Goal: Task Accomplishment & Management: Manage account settings

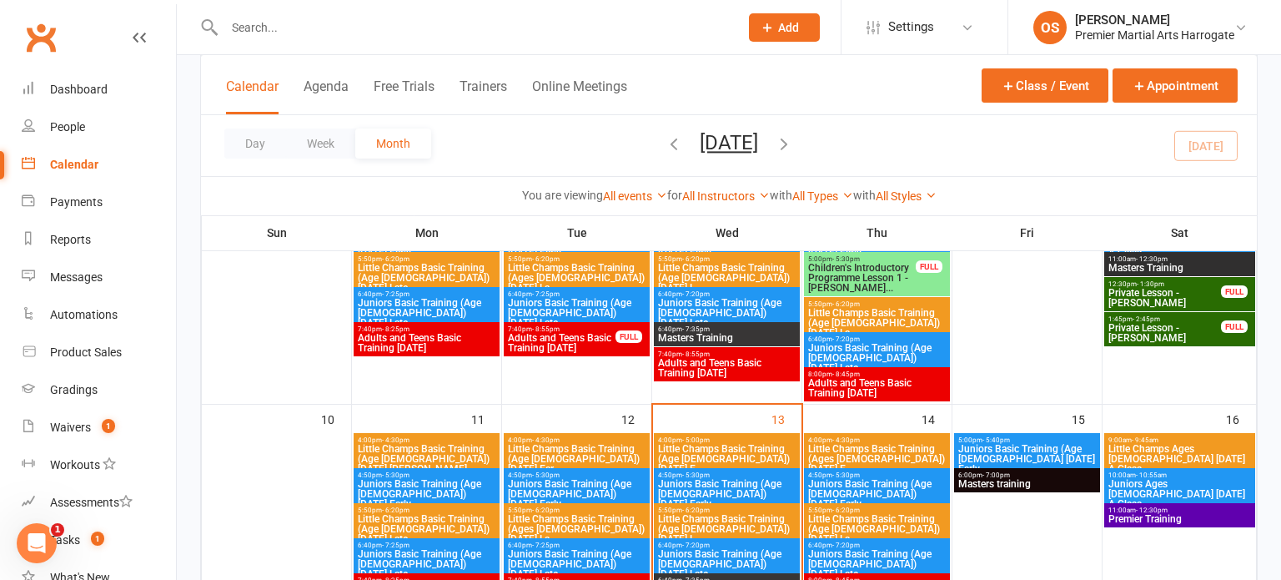
scroll to position [480, 0]
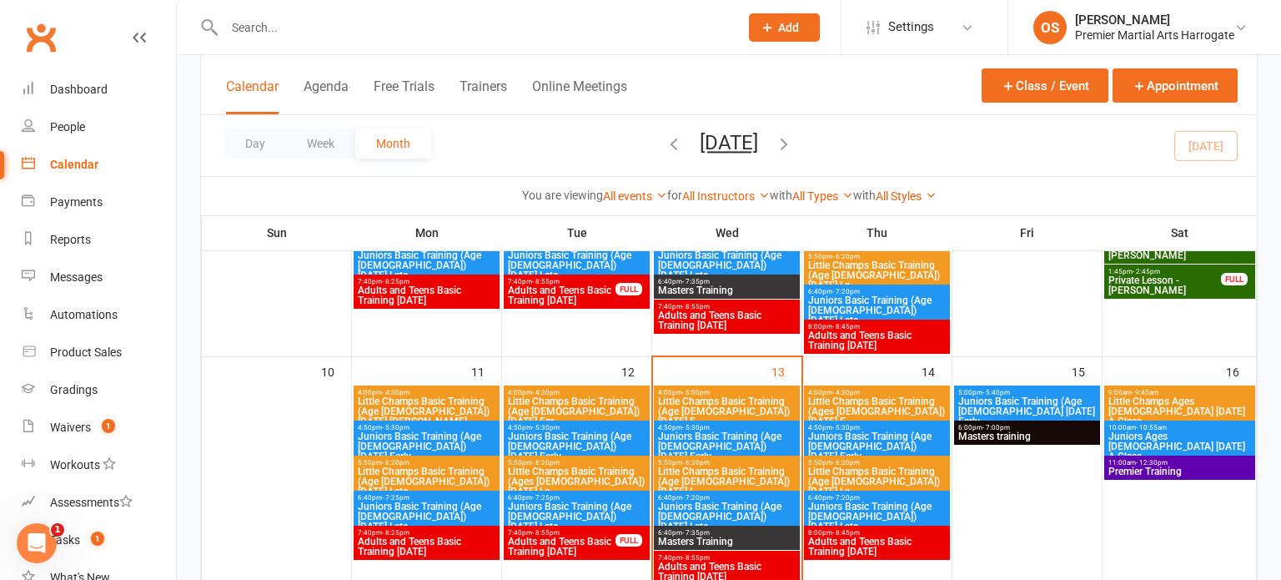
click at [853, 396] on span "Little Champs Basic Training (Ages [DEMOGRAPHIC_DATA]) [DATE] E..." at bounding box center [876, 411] width 139 height 30
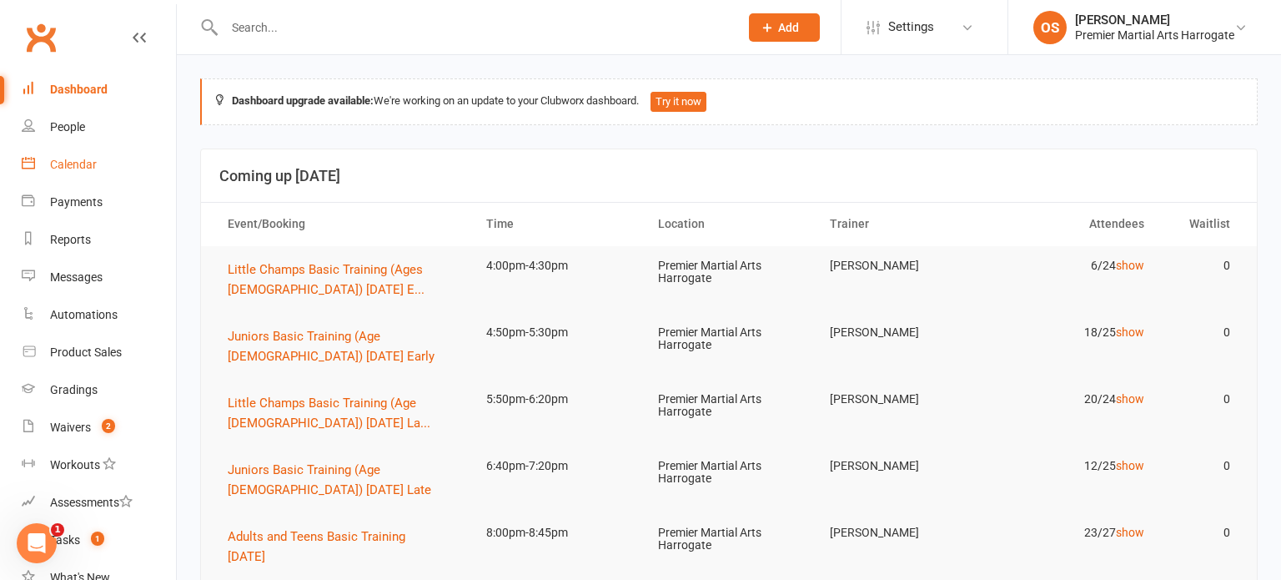
click at [42, 163] on link "Calendar" at bounding box center [99, 165] width 154 height 38
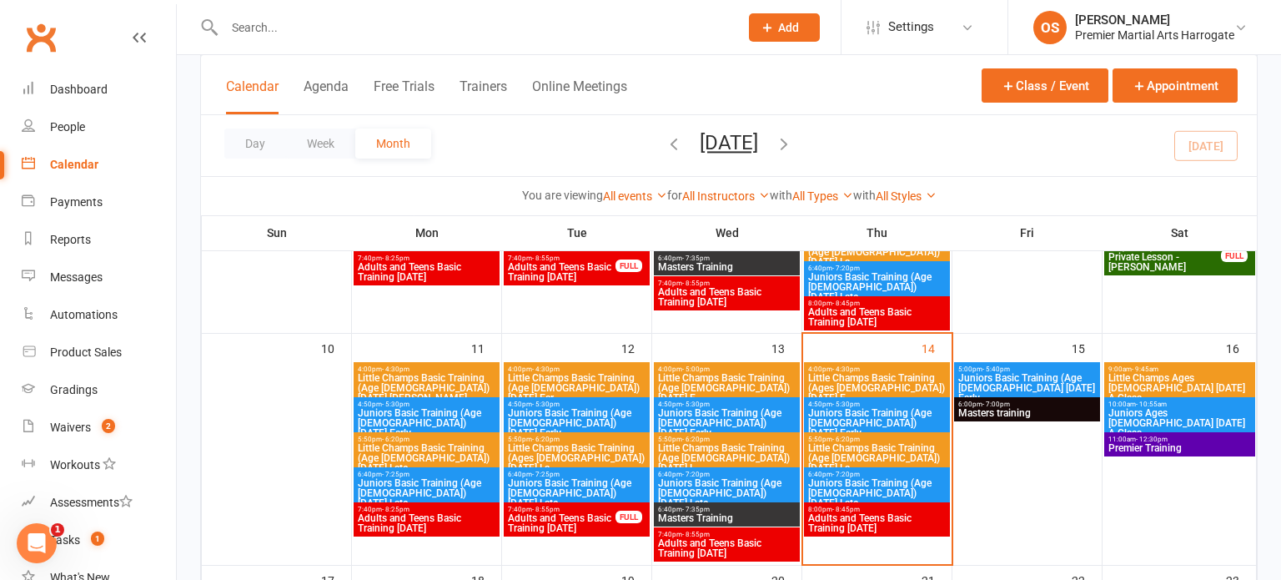
scroll to position [503, 0]
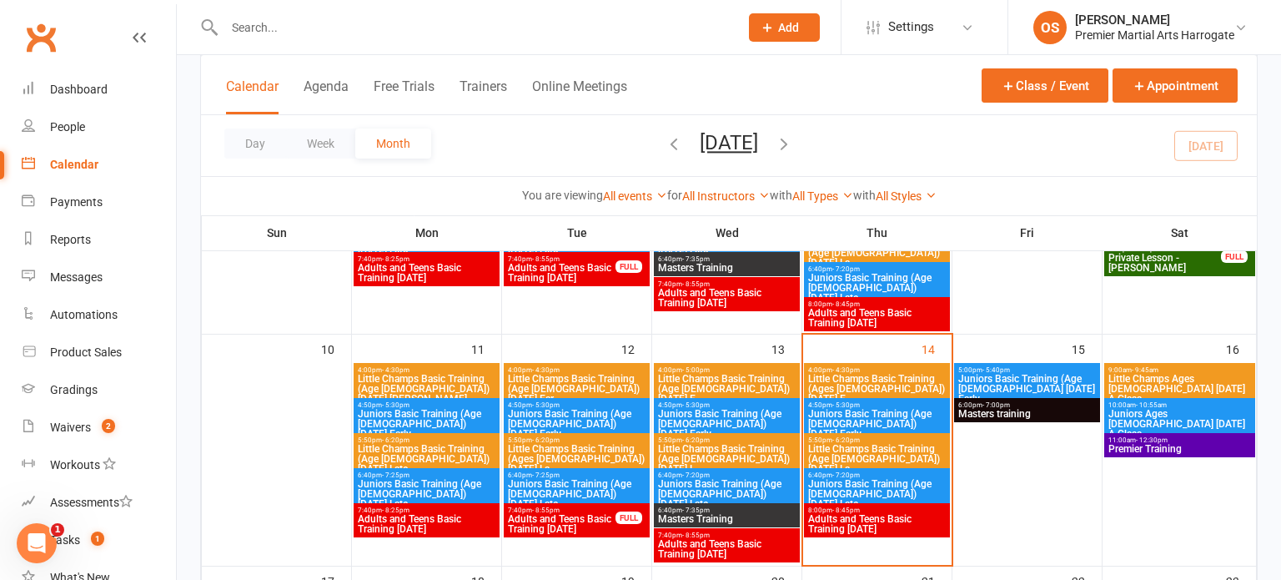
click at [820, 374] on span "Little Champs Basic Training (Ages [DEMOGRAPHIC_DATA]) [DATE] E..." at bounding box center [876, 389] width 139 height 30
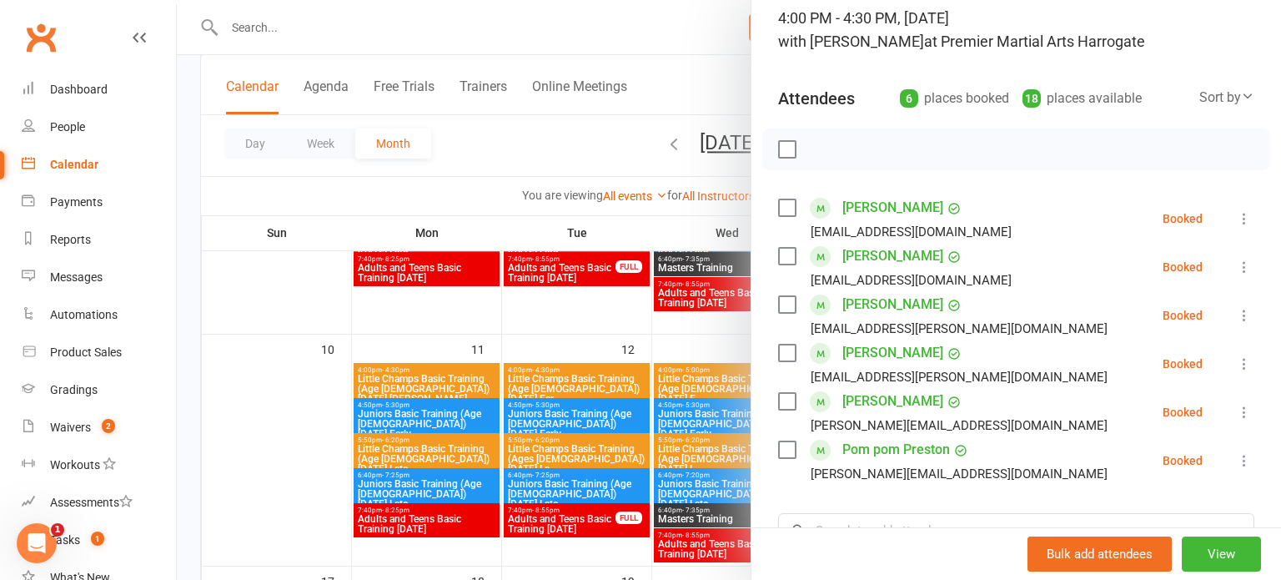
scroll to position [127, 0]
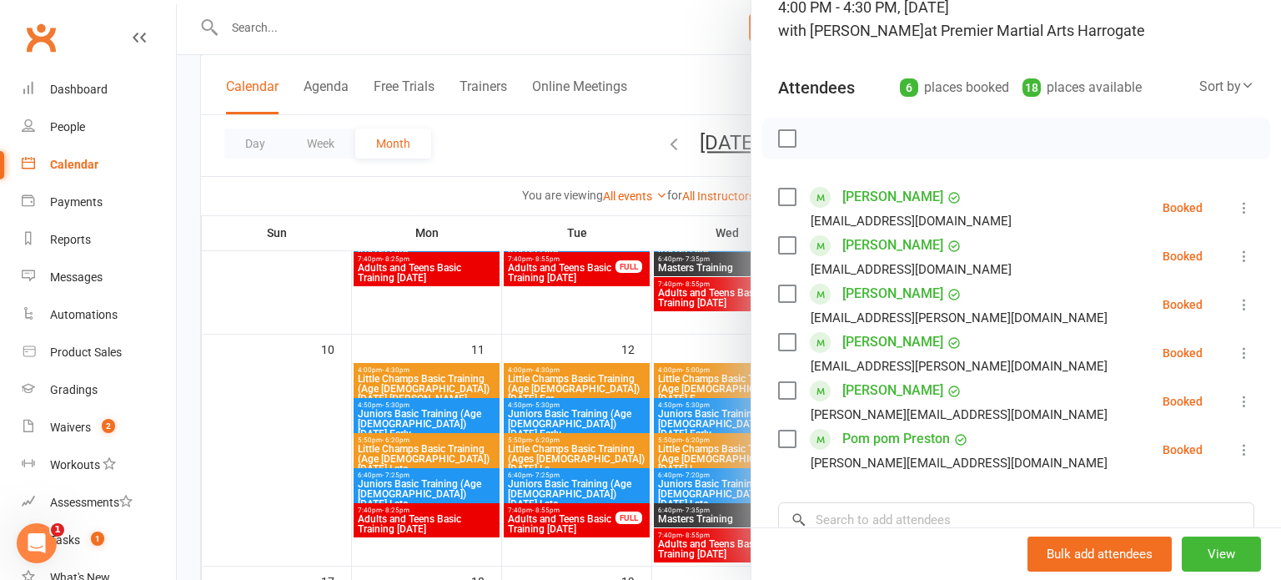
click at [686, 317] on div at bounding box center [729, 290] width 1104 height 580
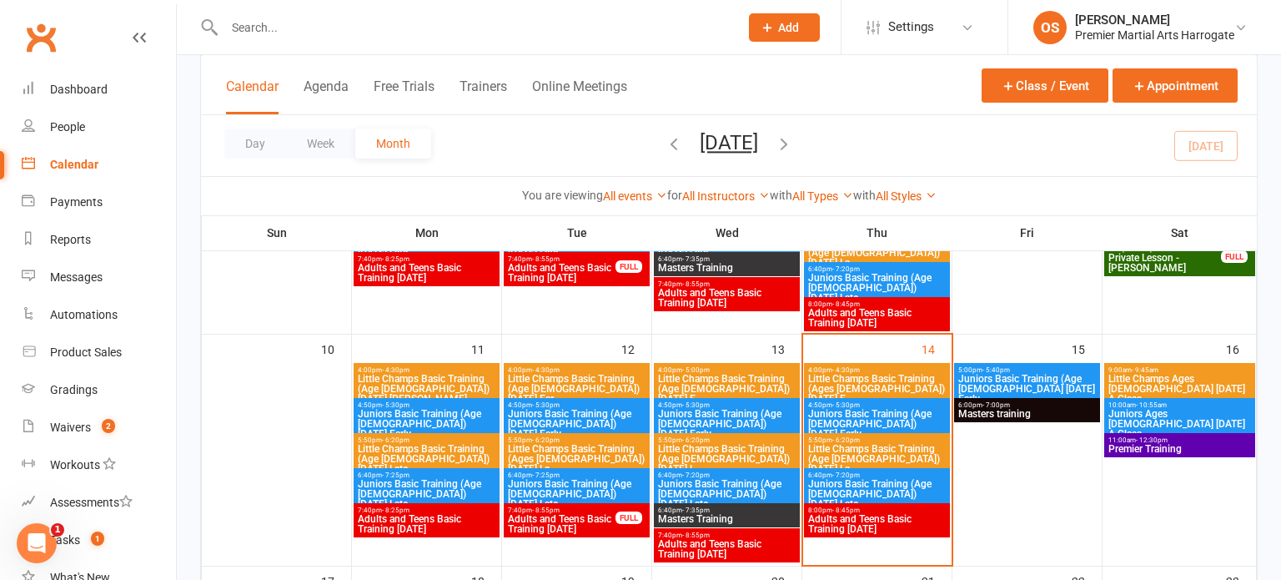
click at [815, 422] on span "Juniors Basic Training (Age [DEMOGRAPHIC_DATA]) [DATE] Early" at bounding box center [876, 424] width 139 height 30
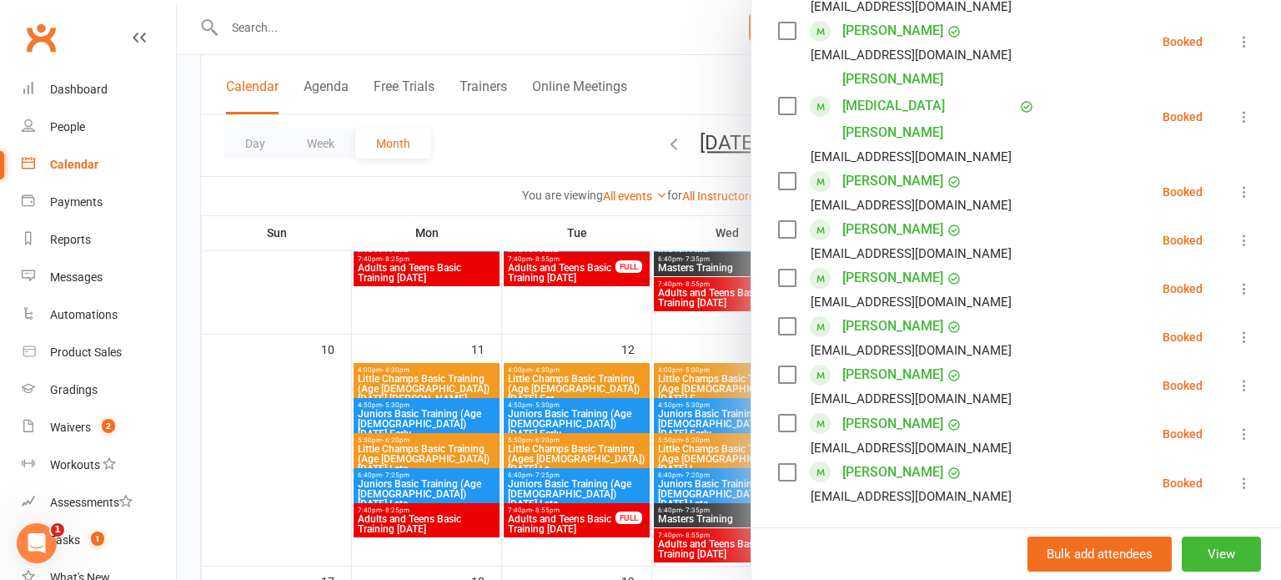
scroll to position [734, 0]
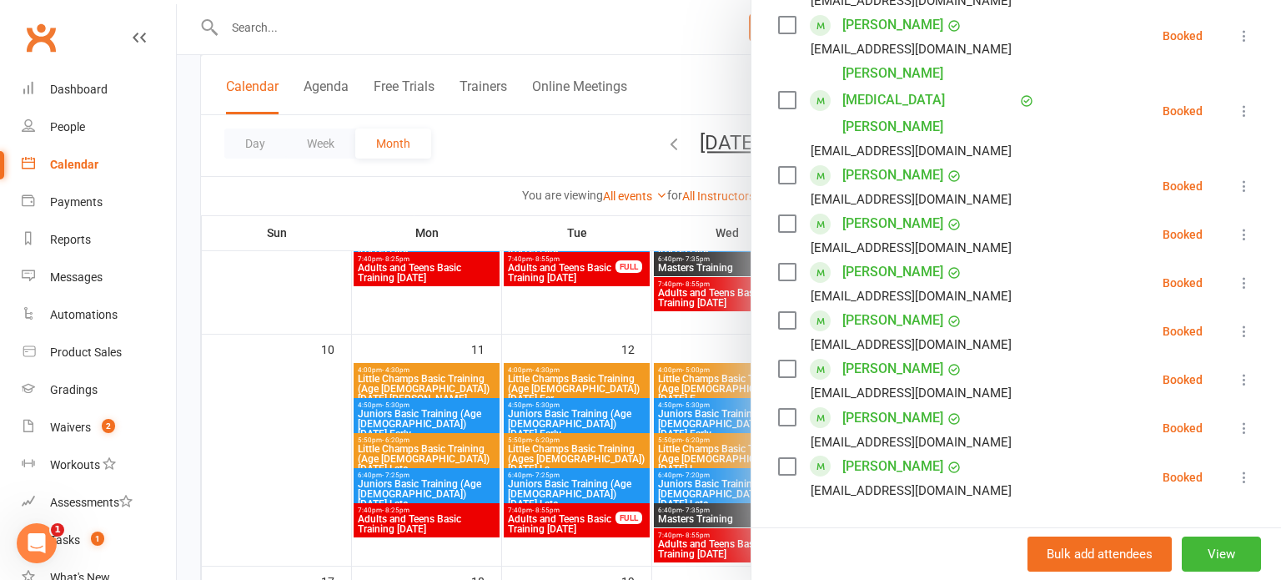
click at [739, 354] on div at bounding box center [729, 290] width 1104 height 580
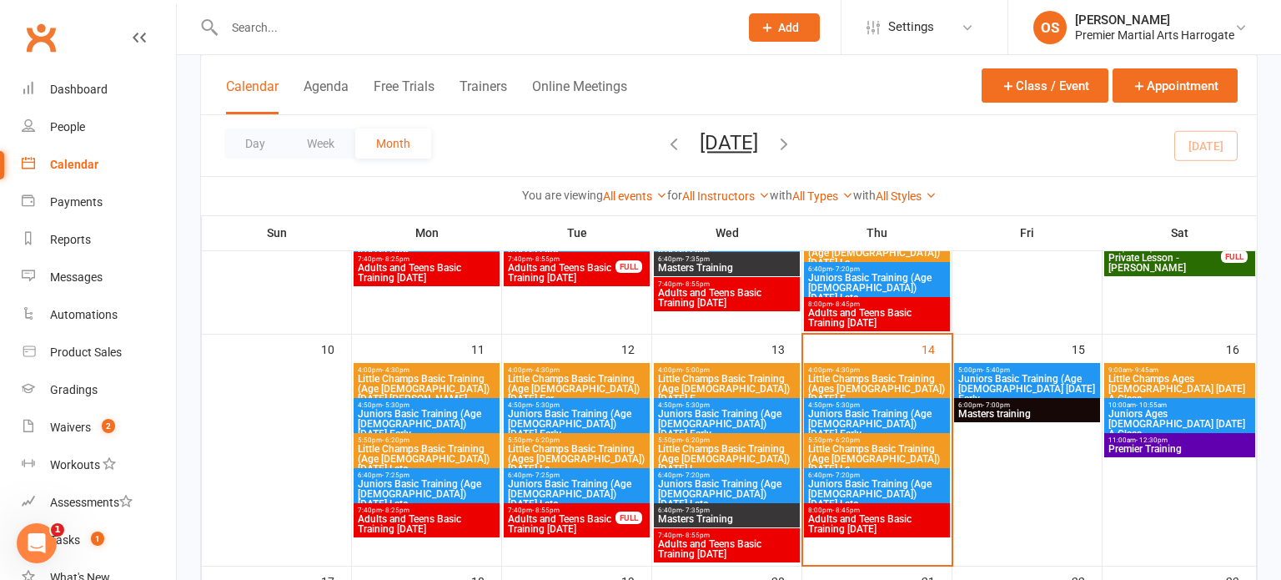
click at [840, 438] on span "- 6:20pm" at bounding box center [846, 440] width 28 height 8
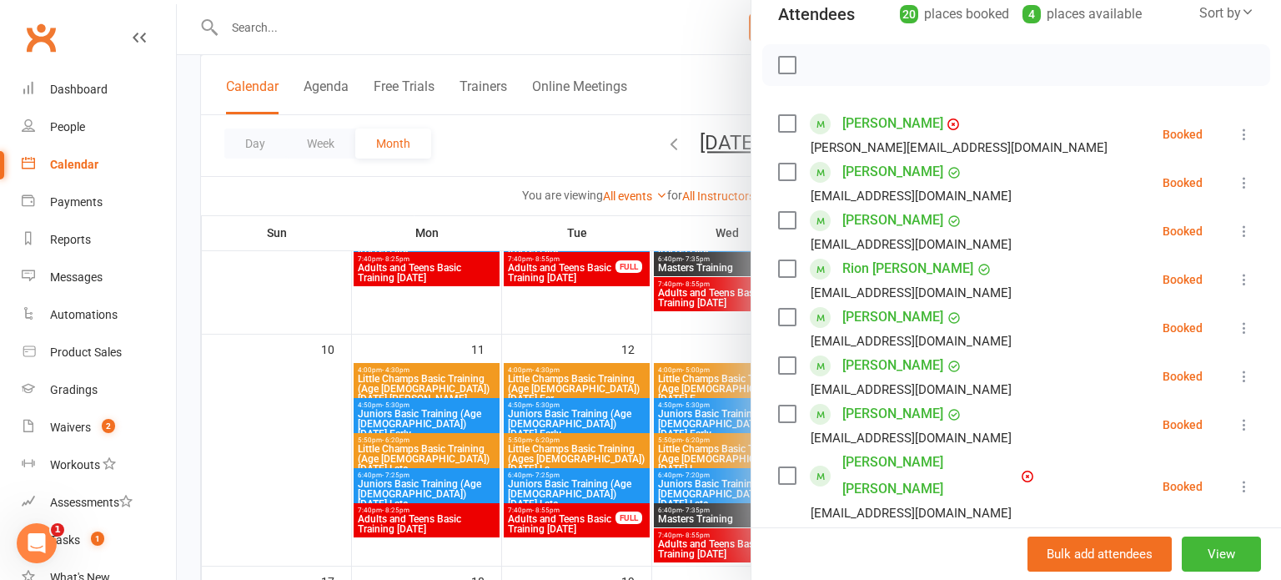
scroll to position [195, 0]
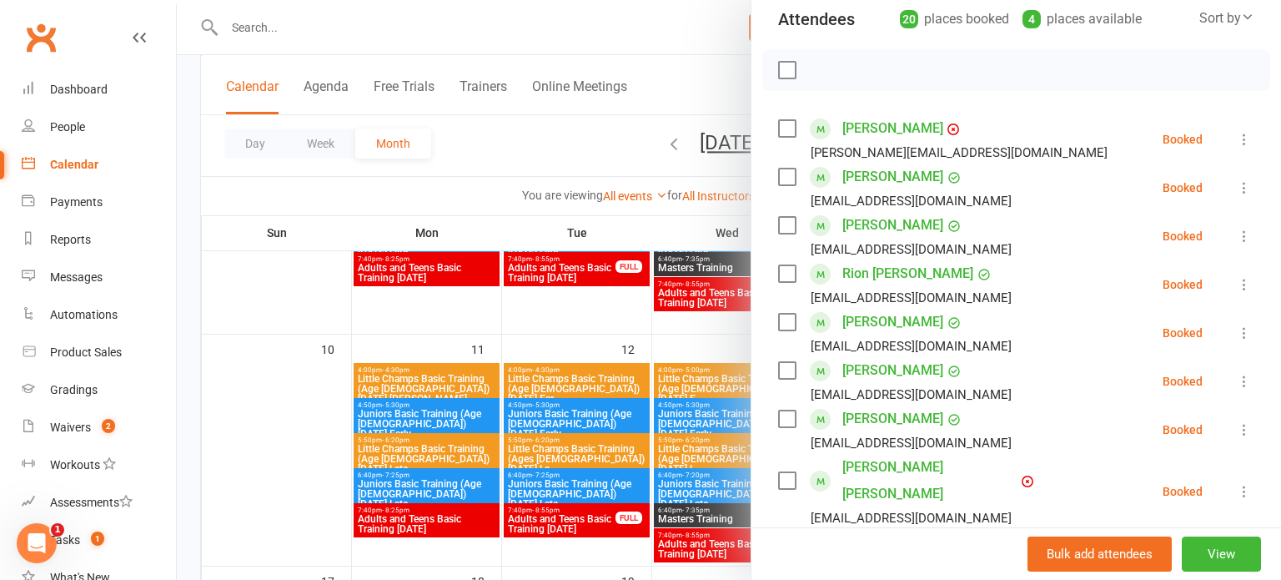
click at [733, 339] on div at bounding box center [729, 290] width 1104 height 580
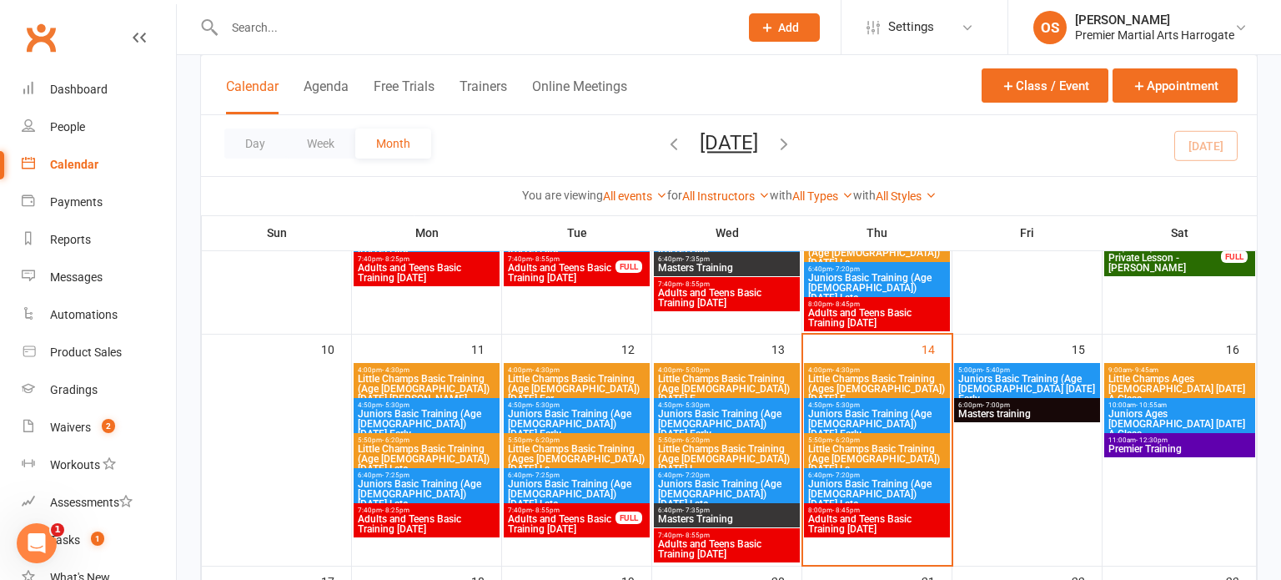
click at [905, 494] on span "Juniors Basic Training (Age [DEMOGRAPHIC_DATA]) [DATE] Late" at bounding box center [876, 494] width 139 height 30
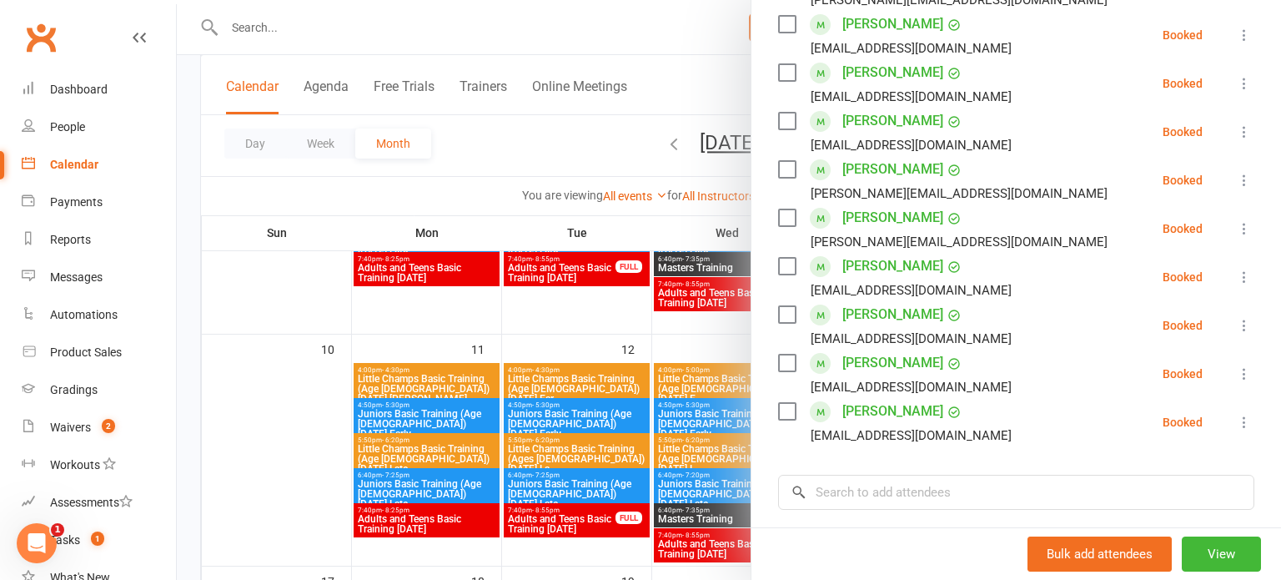
scroll to position [445, 0]
click at [692, 328] on div at bounding box center [729, 290] width 1104 height 580
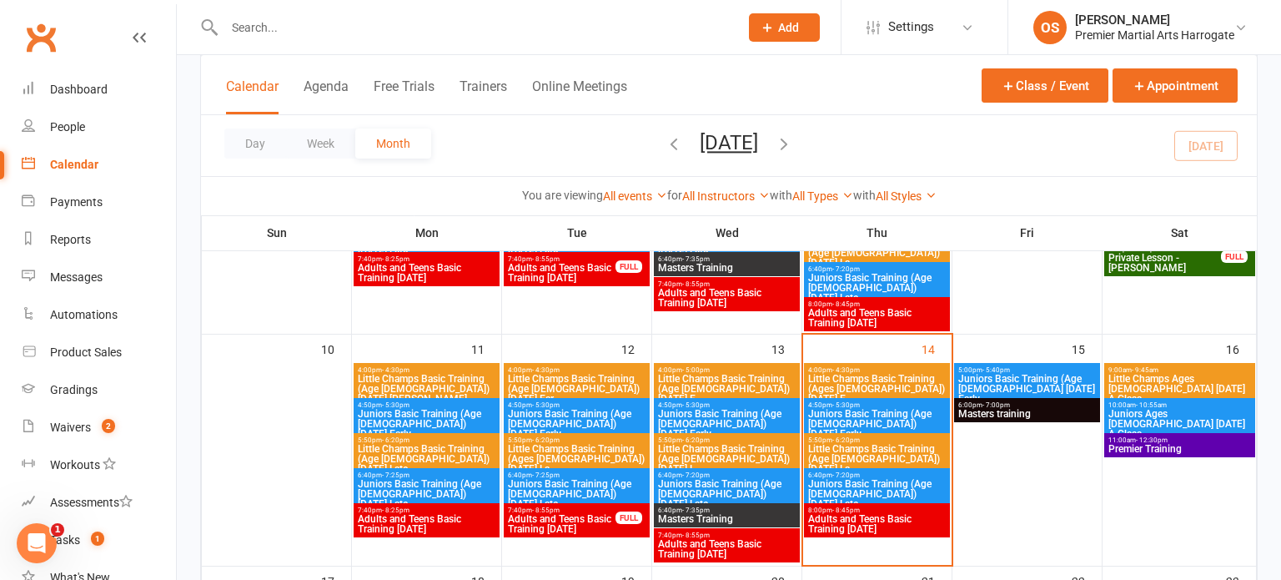
click at [848, 518] on span "Adults and Teens Basic Training [DATE]" at bounding box center [876, 524] width 139 height 20
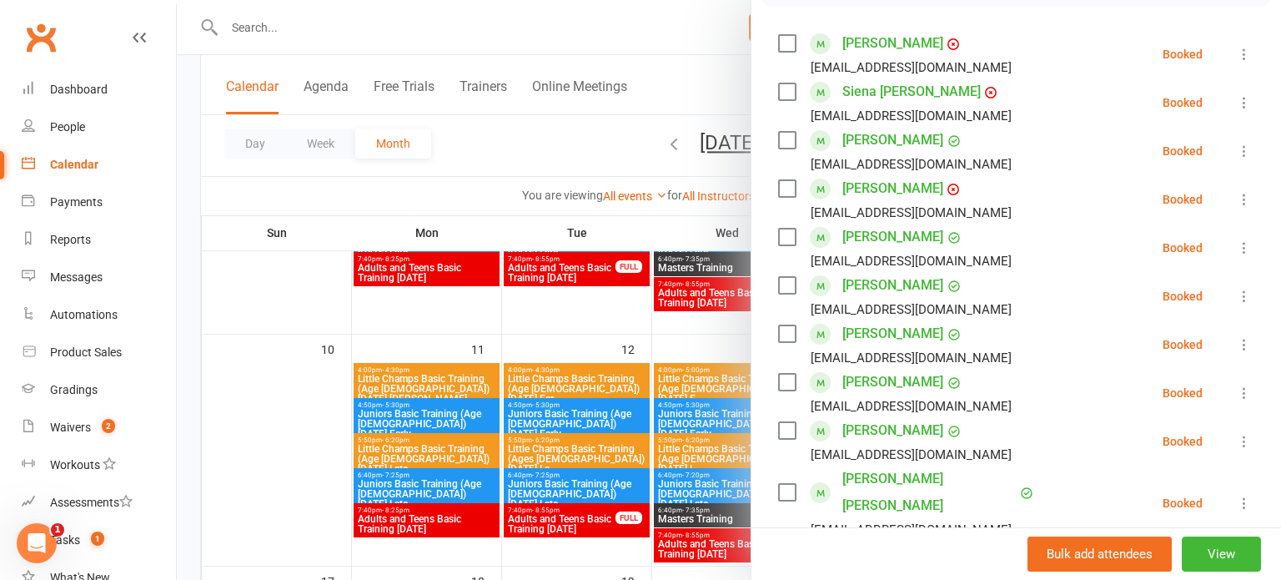
scroll to position [284, 0]
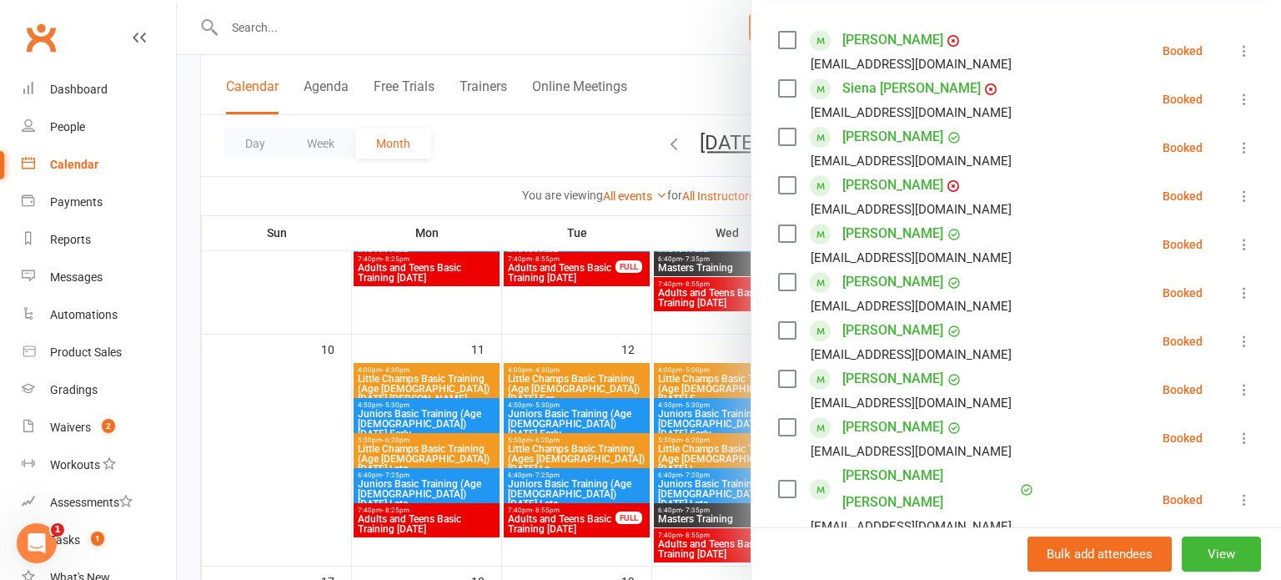
click at [580, 327] on div at bounding box center [729, 290] width 1104 height 580
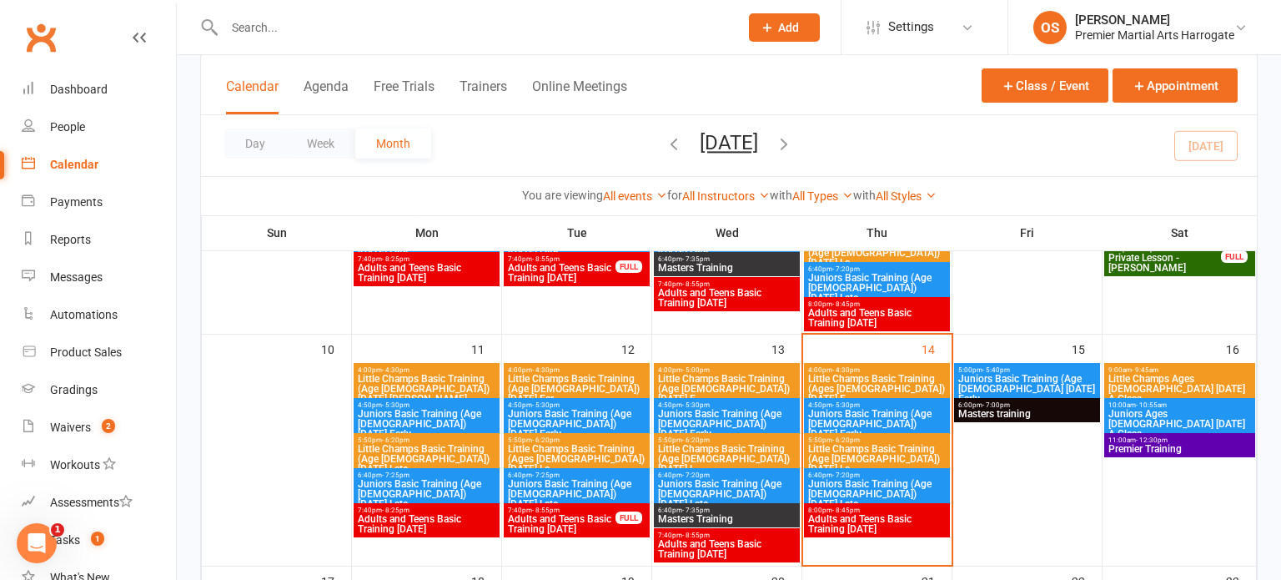
click at [839, 382] on span "Little Champs Basic Training (Ages [DEMOGRAPHIC_DATA]) [DATE] E..." at bounding box center [876, 389] width 139 height 30
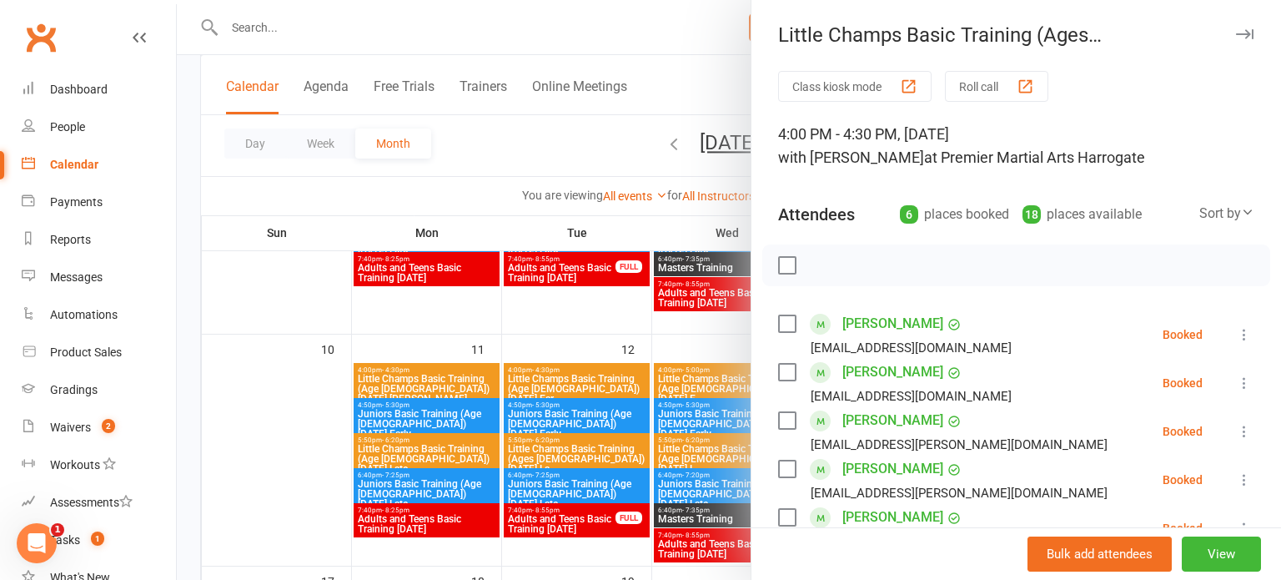
click at [1243, 382] on icon at bounding box center [1244, 382] width 17 height 17
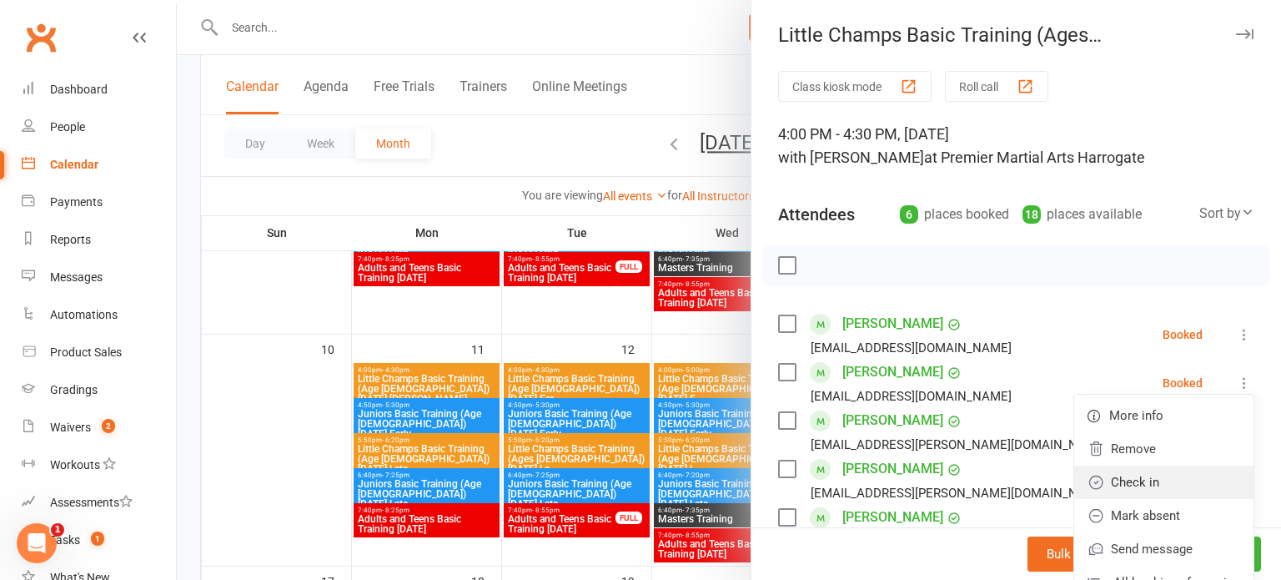
click at [1118, 475] on link "Check in" at bounding box center [1163, 481] width 179 height 33
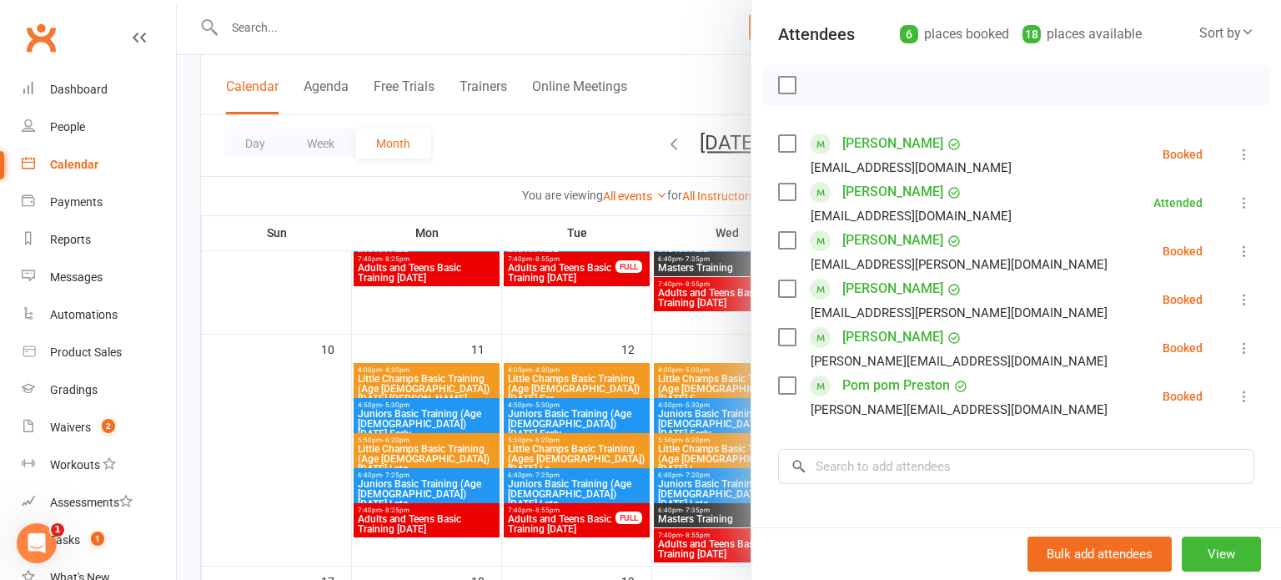
scroll to position [180, 0]
click at [1234, 158] on button at bounding box center [1244, 154] width 20 height 20
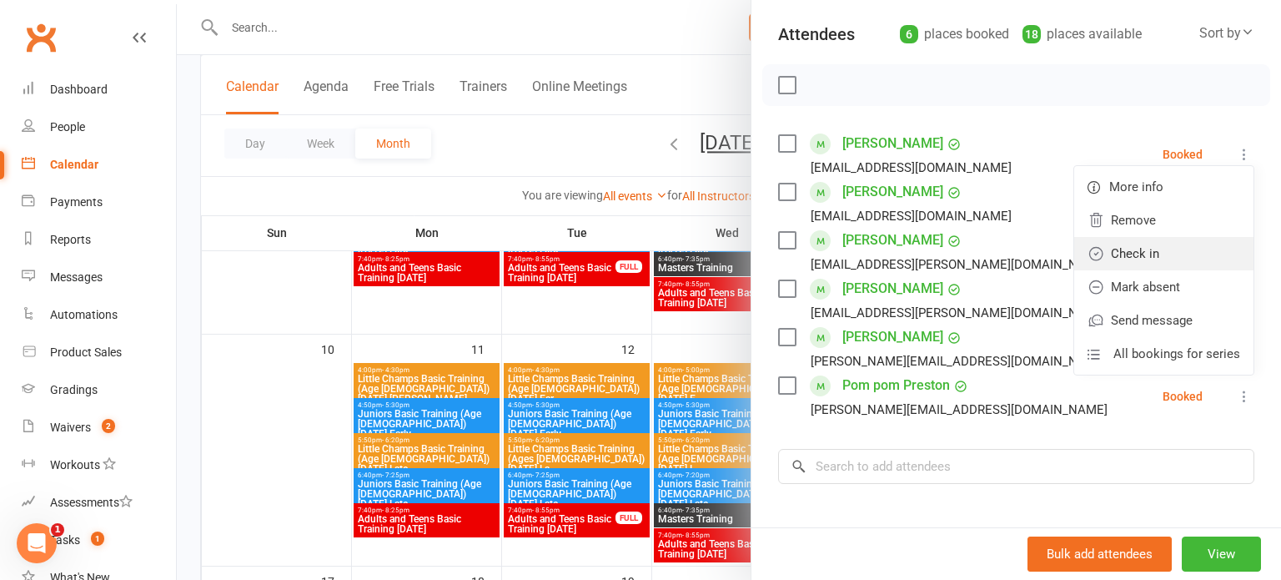
click at [1131, 260] on link "Check in" at bounding box center [1163, 253] width 179 height 33
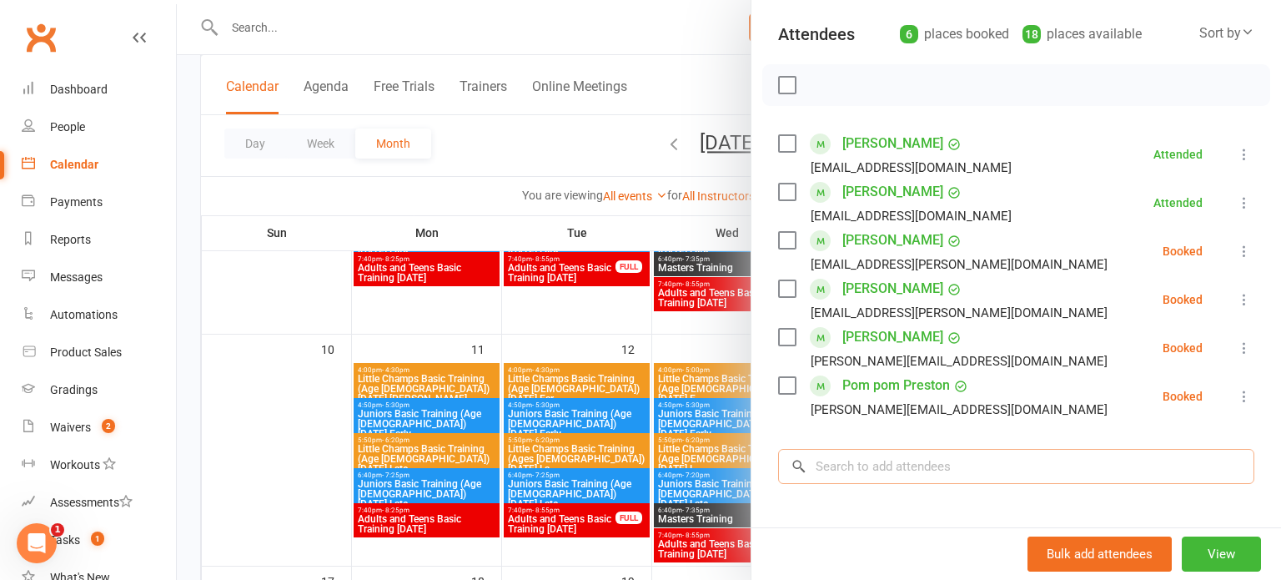
click at [961, 457] on input "search" at bounding box center [1016, 466] width 476 height 35
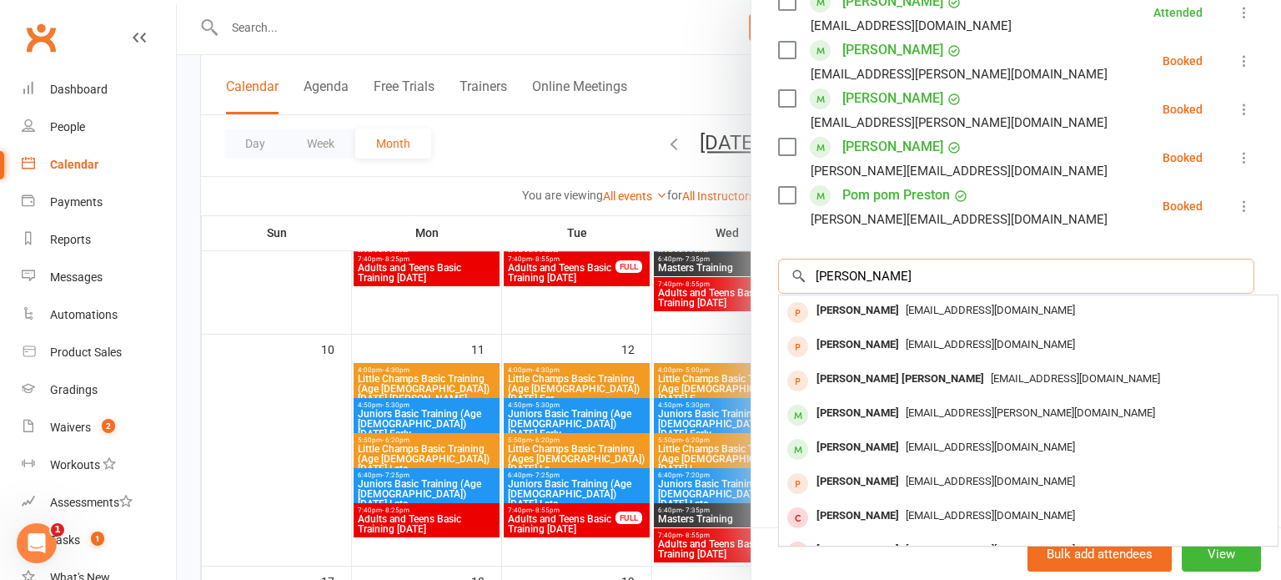
scroll to position [371, 0]
click at [886, 283] on input "[PERSON_NAME]" at bounding box center [1016, 275] width 476 height 35
type input "[PERSON_NAME]"
click at [539, 312] on div at bounding box center [729, 290] width 1104 height 580
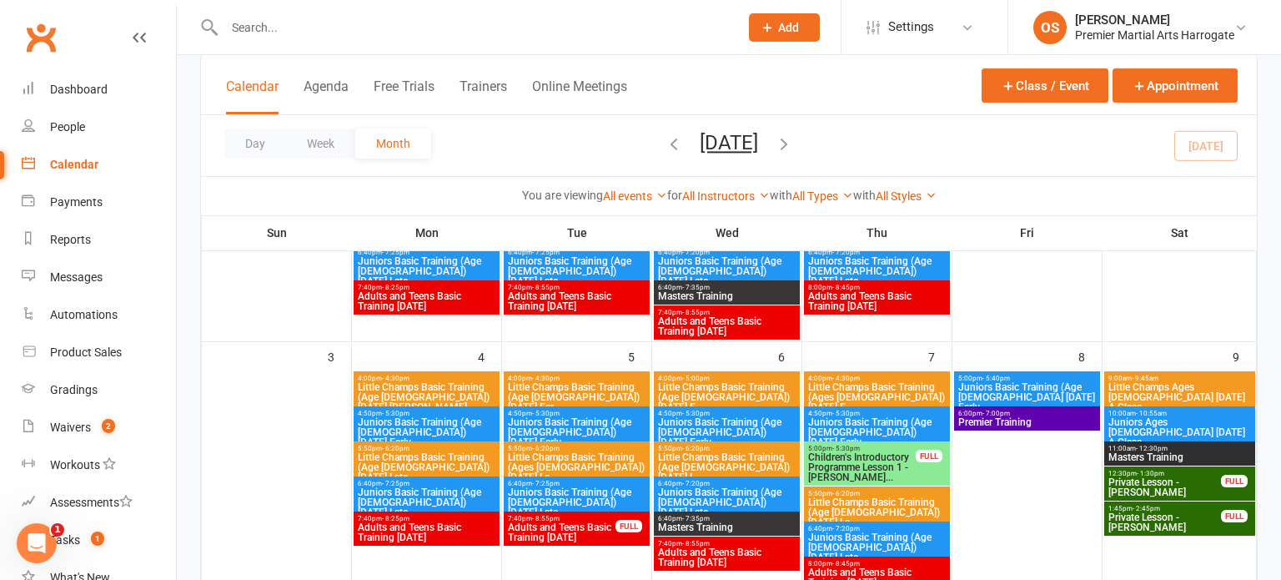
scroll to position [247, 0]
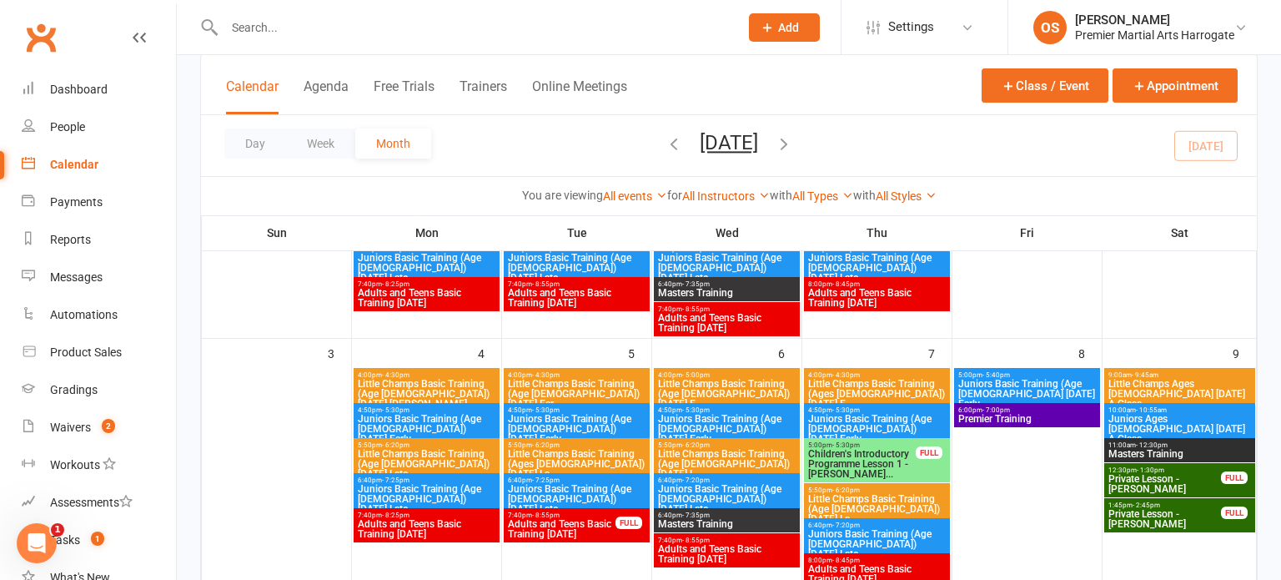
click at [920, 395] on span "Little Champs Basic Training (Ages [DEMOGRAPHIC_DATA]) [DATE] E..." at bounding box center [876, 394] width 139 height 30
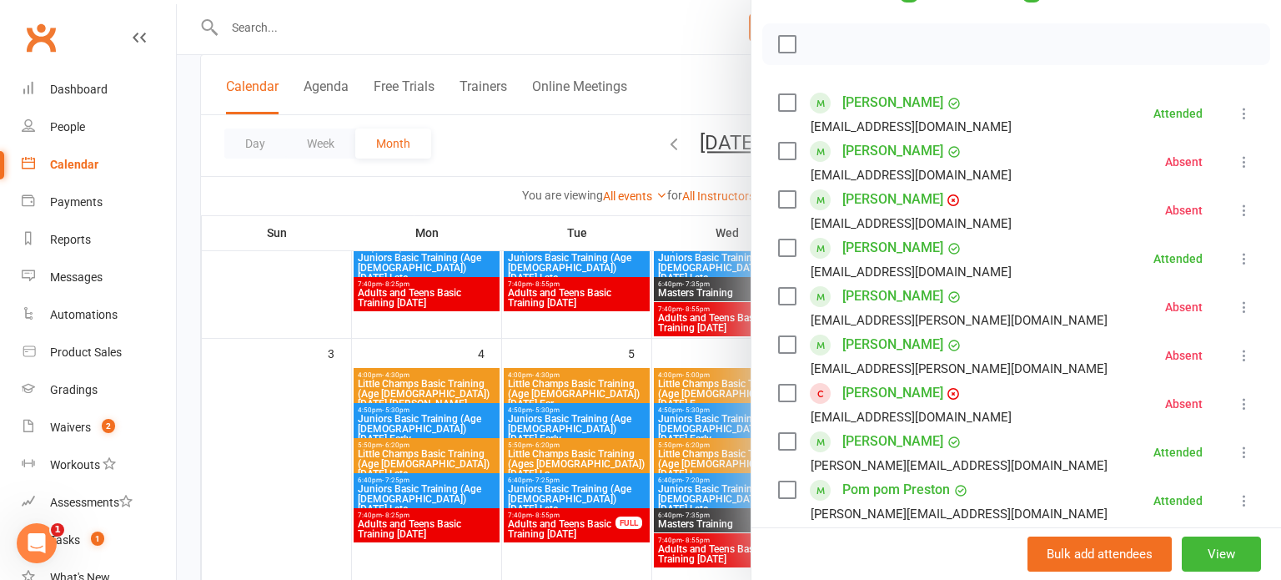
scroll to position [213, 0]
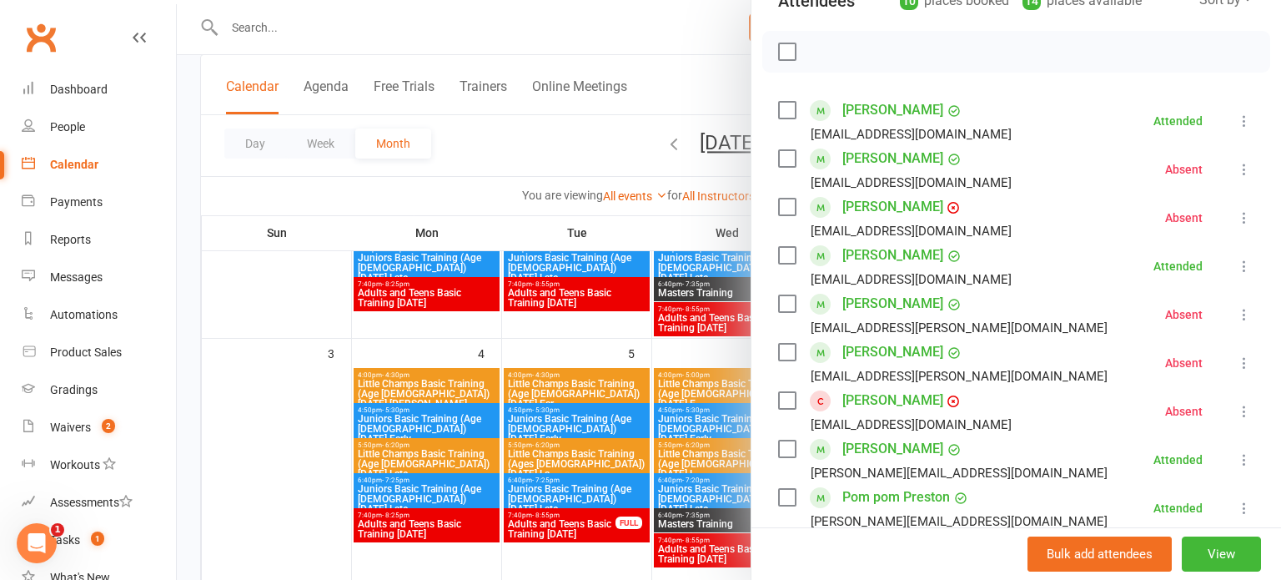
click at [681, 349] on div at bounding box center [729, 290] width 1104 height 580
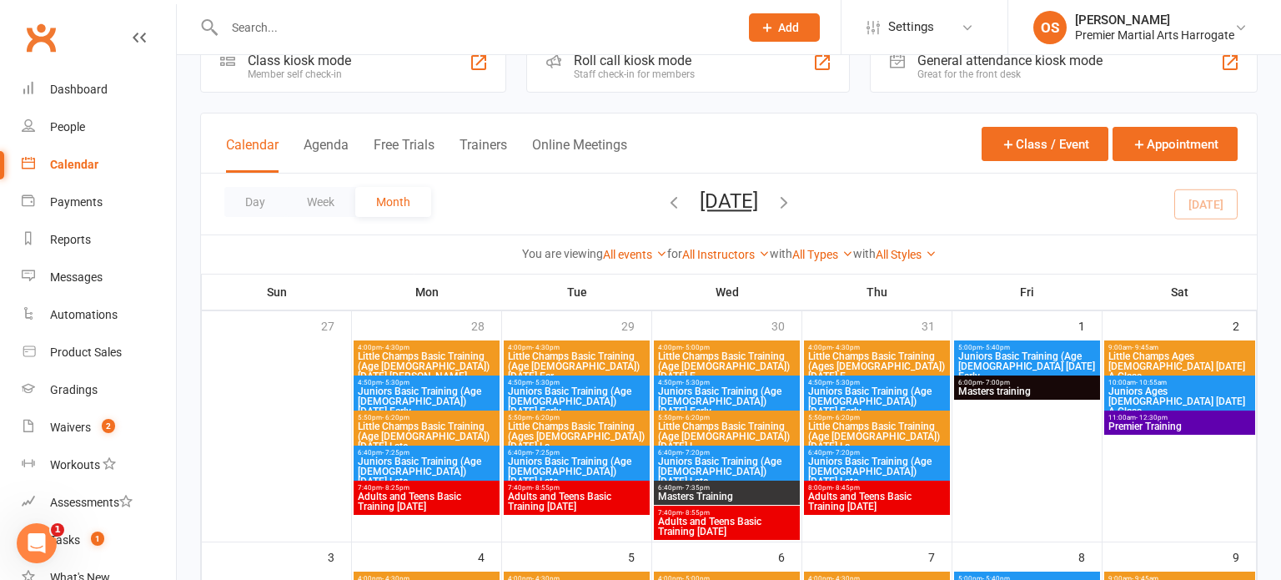
scroll to position [37, 0]
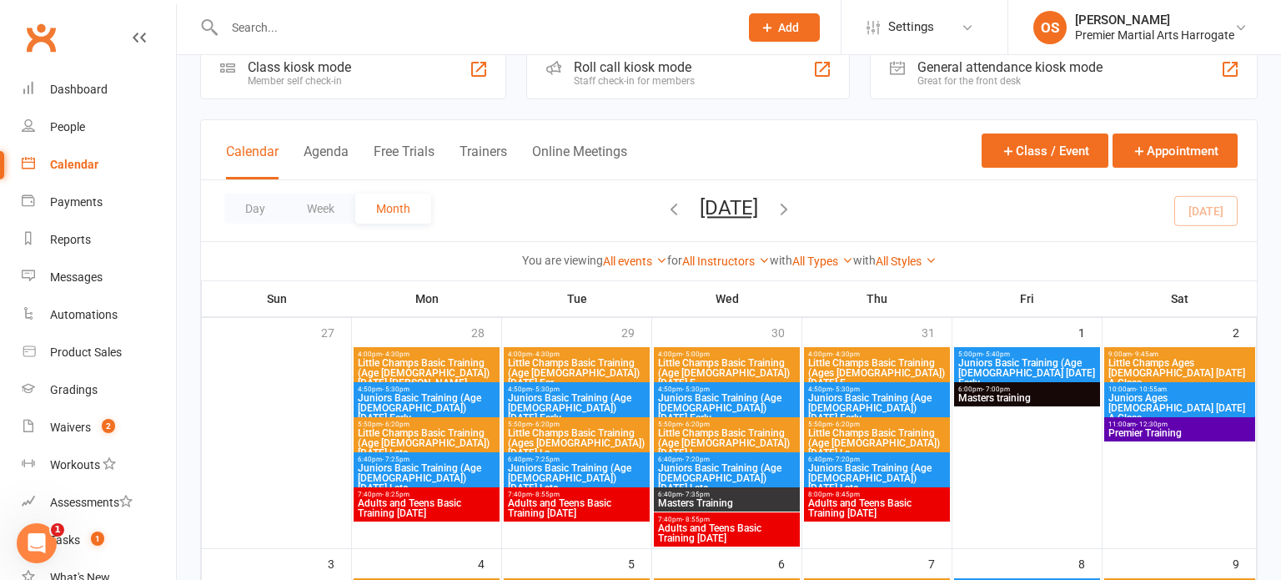
click at [619, 374] on span "Little Champs Basic Training (Age [DEMOGRAPHIC_DATA]) [DATE] Ear..." at bounding box center [576, 373] width 139 height 30
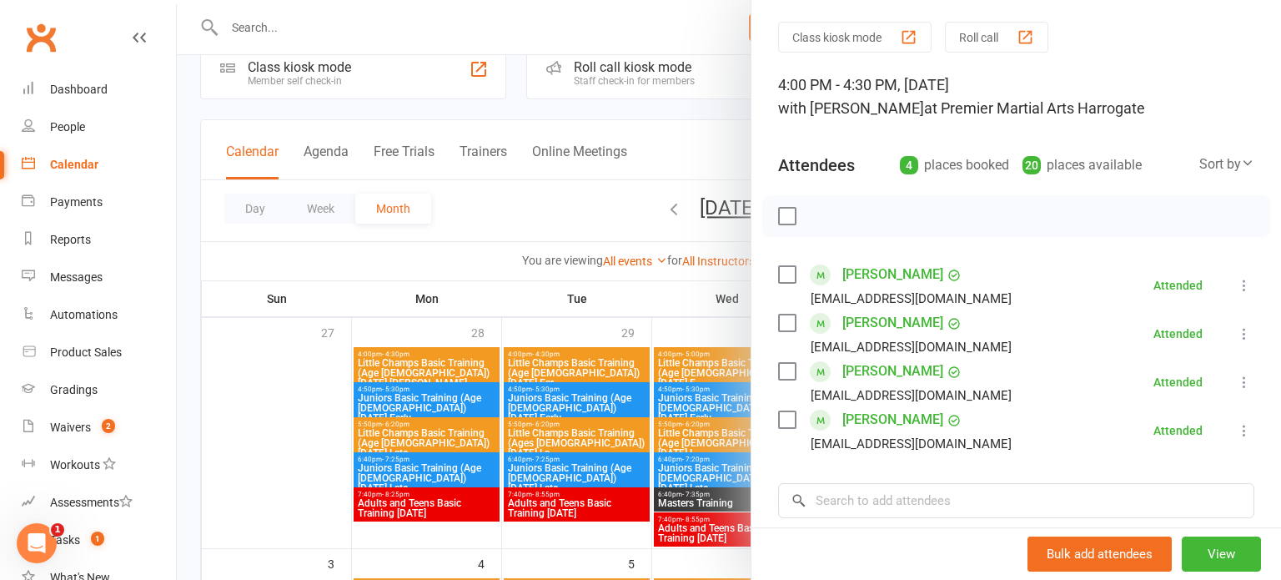
scroll to position [50, 0]
click at [725, 342] on div at bounding box center [729, 290] width 1104 height 580
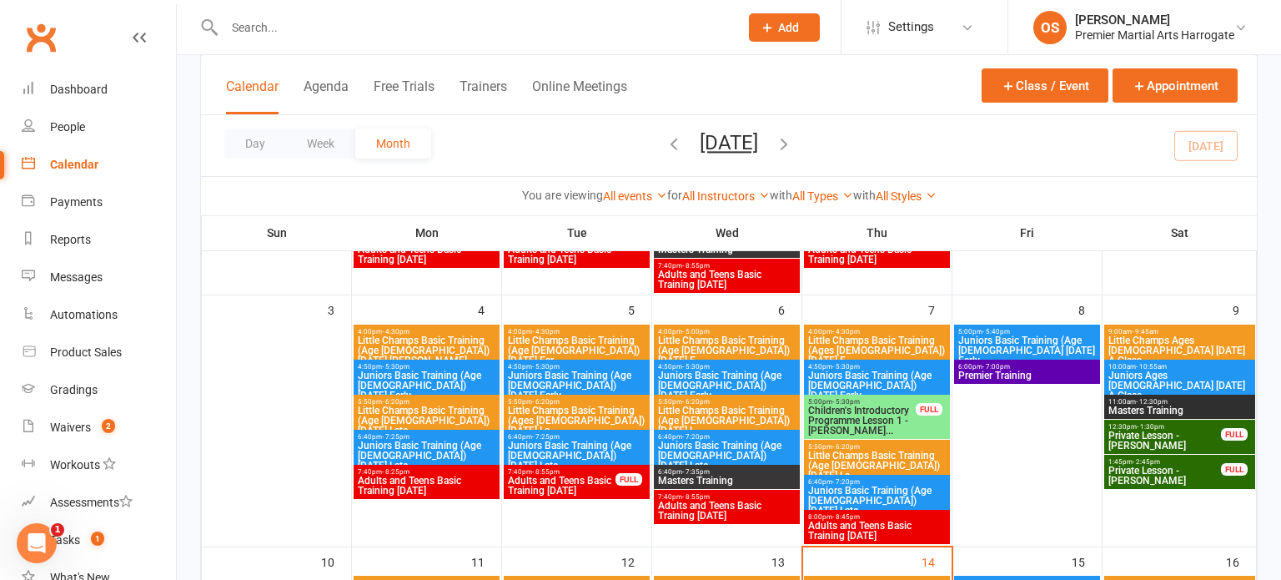
scroll to position [289, 0]
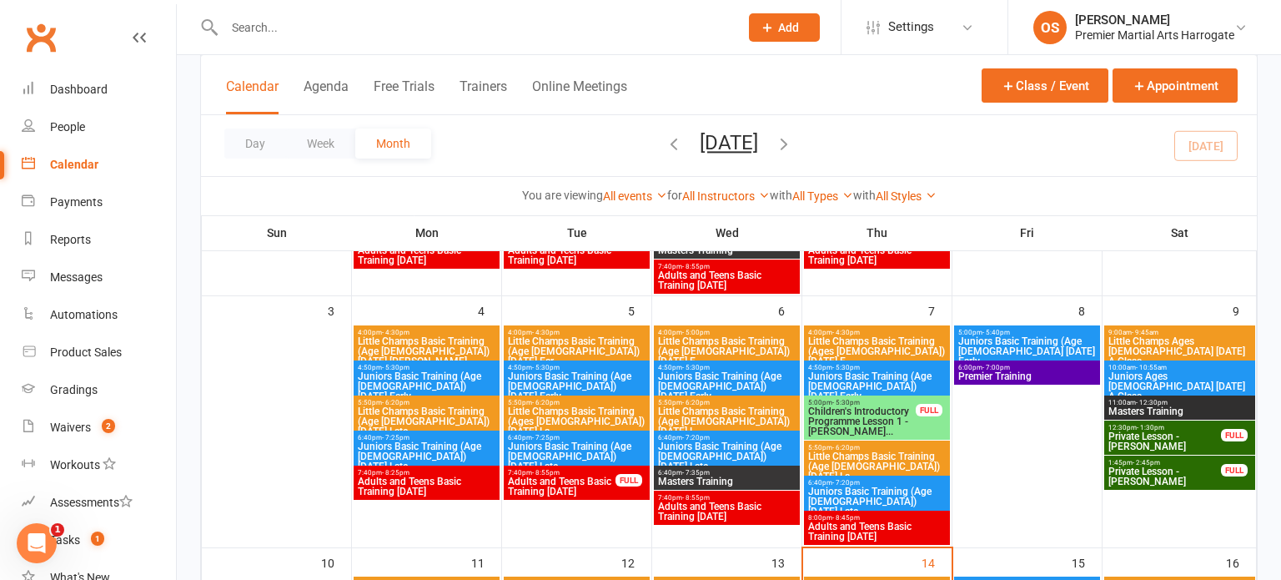
click at [804, 330] on div "4:00pm - 4:30pm Little Champs Basic Training (Ages [DEMOGRAPHIC_DATA]) [DATE] E…" at bounding box center [877, 347] width 146 height 44
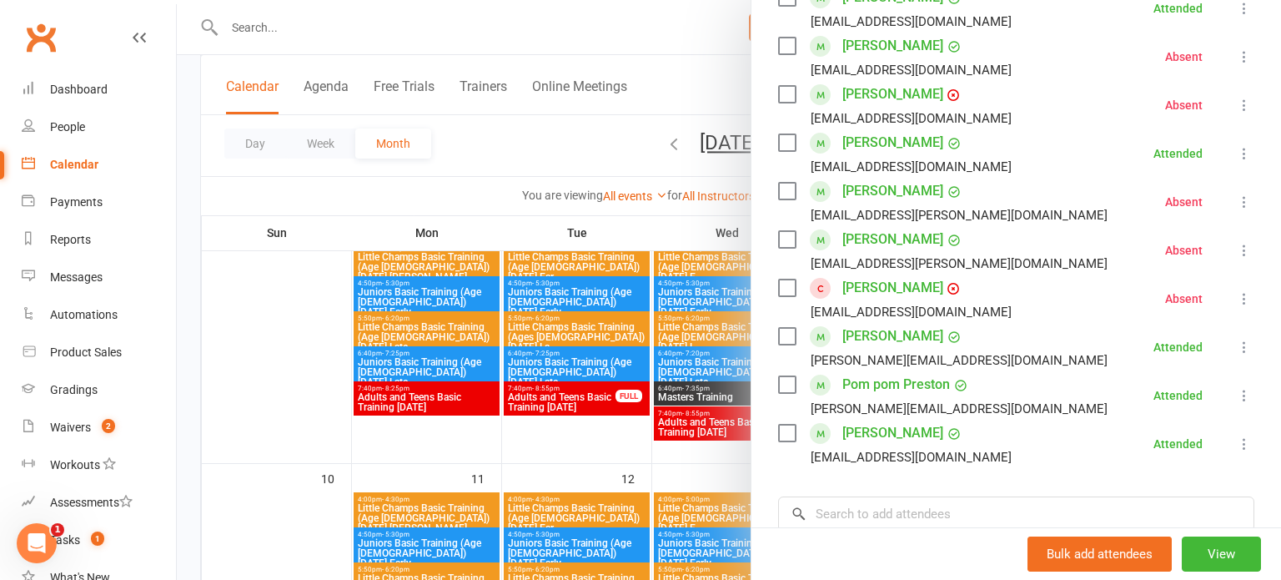
scroll to position [343, 0]
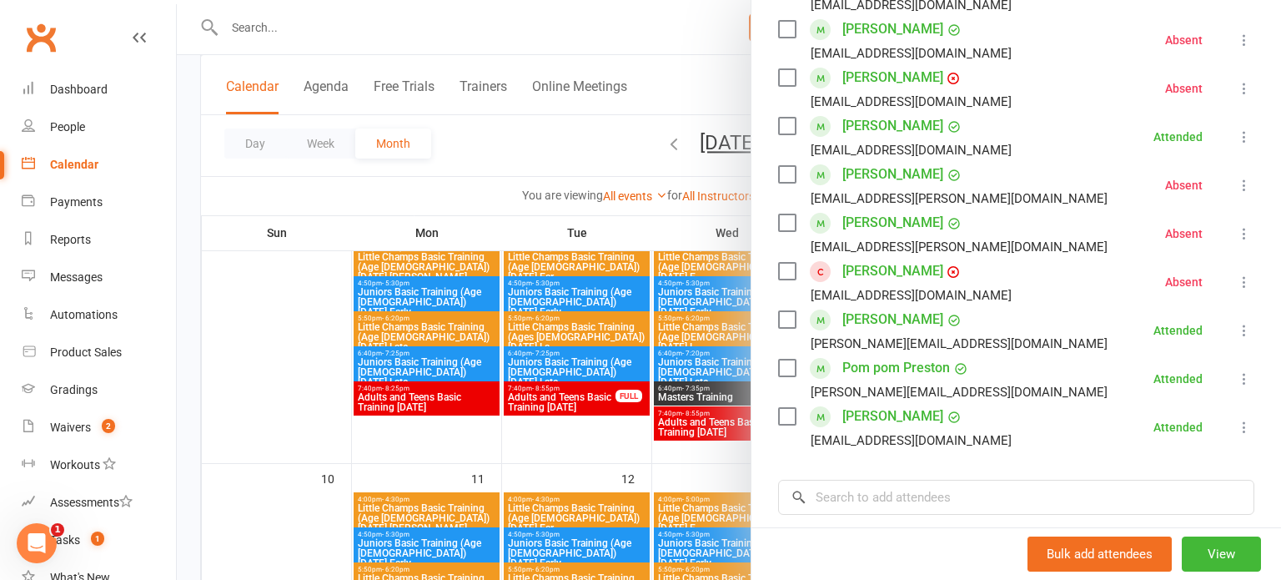
click at [719, 456] on div at bounding box center [729, 290] width 1104 height 580
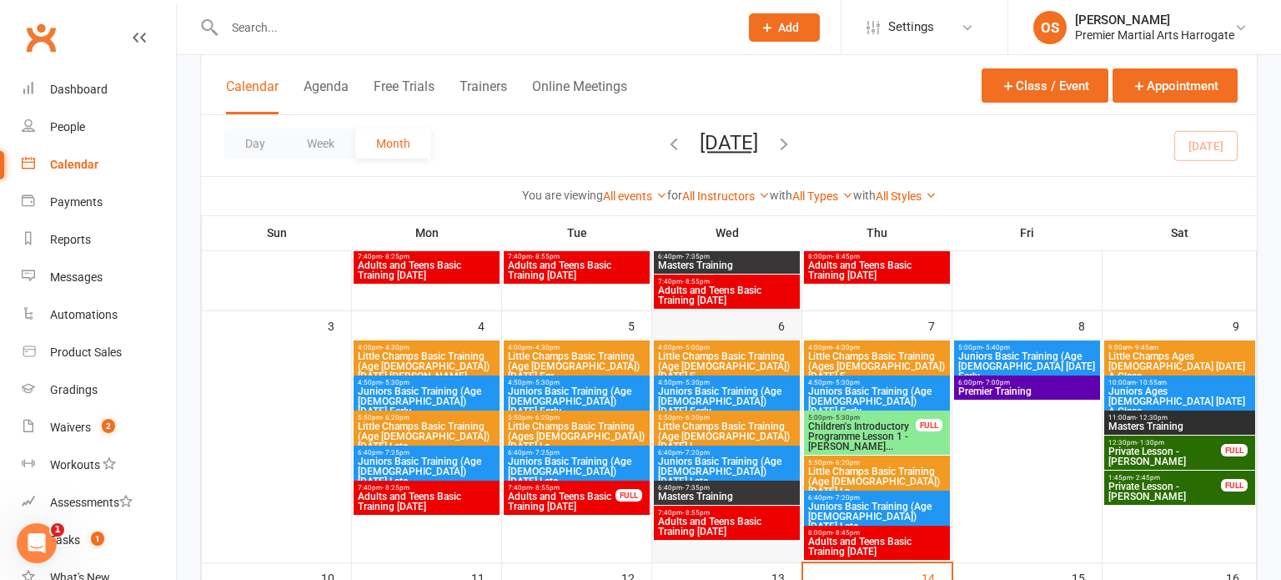
scroll to position [271, 0]
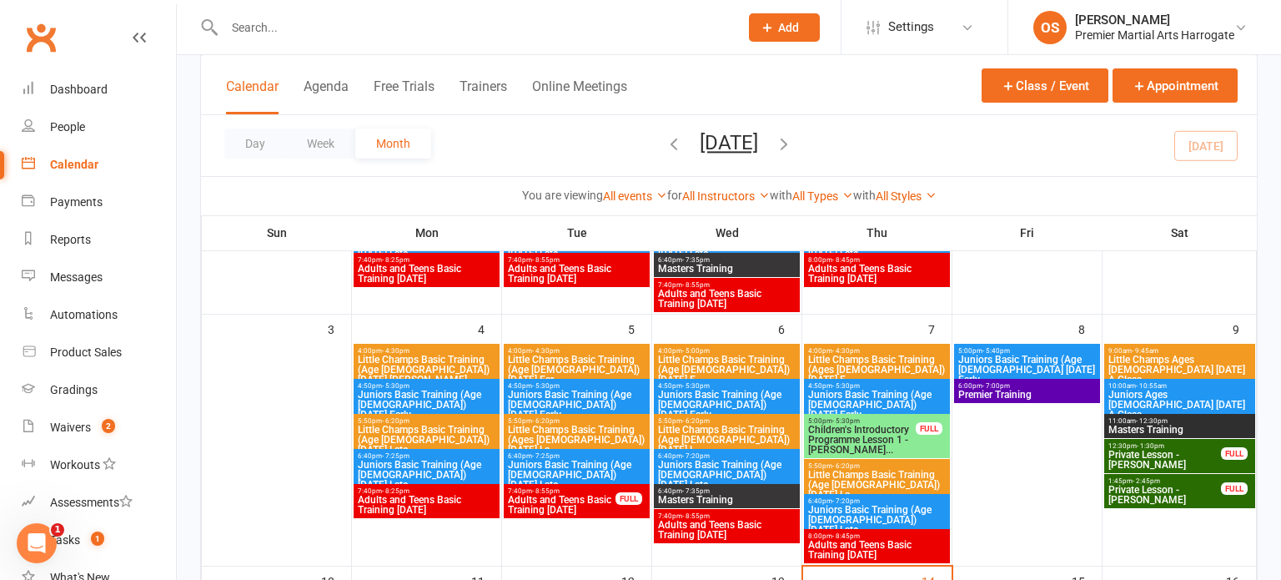
click at [567, 369] on span "Little Champs Basic Training (Age [DEMOGRAPHIC_DATA]) [DATE] Ear..." at bounding box center [576, 369] width 139 height 30
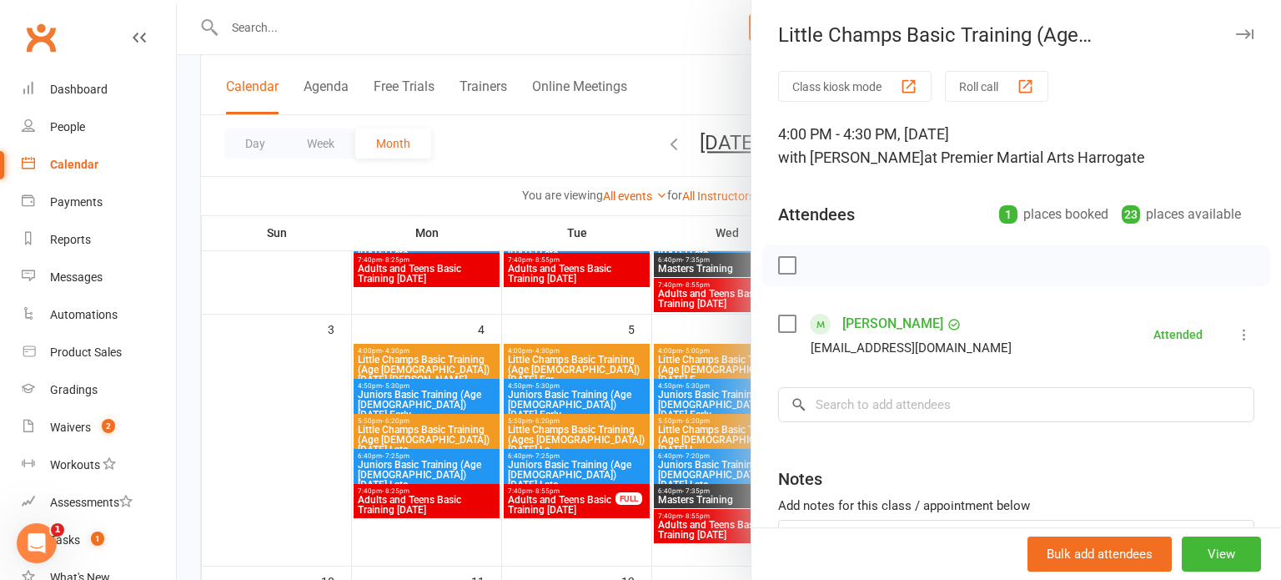
click at [688, 338] on div at bounding box center [729, 290] width 1104 height 580
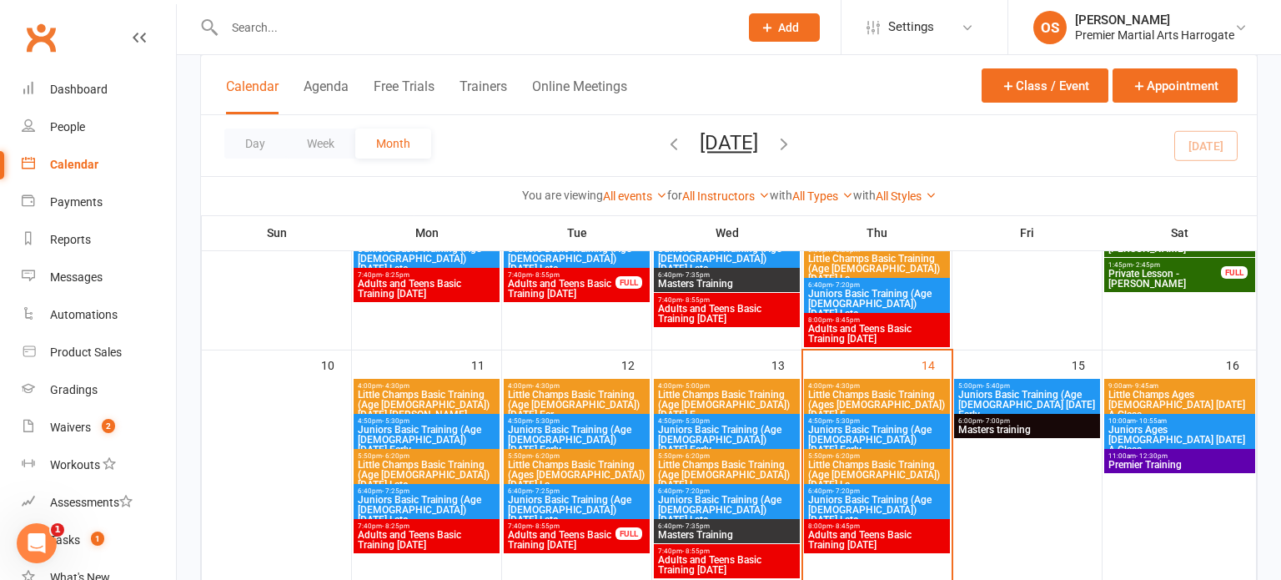
scroll to position [489, 0]
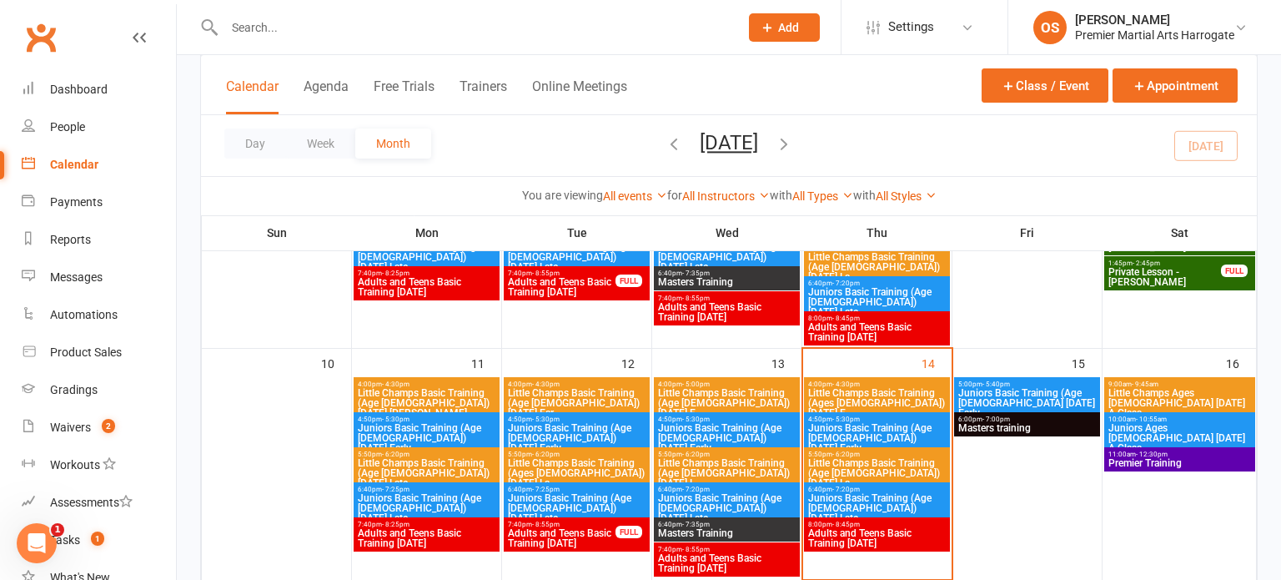
click at [834, 406] on span "Little Champs Basic Training (Ages [DEMOGRAPHIC_DATA]) [DATE] E..." at bounding box center [876, 403] width 139 height 30
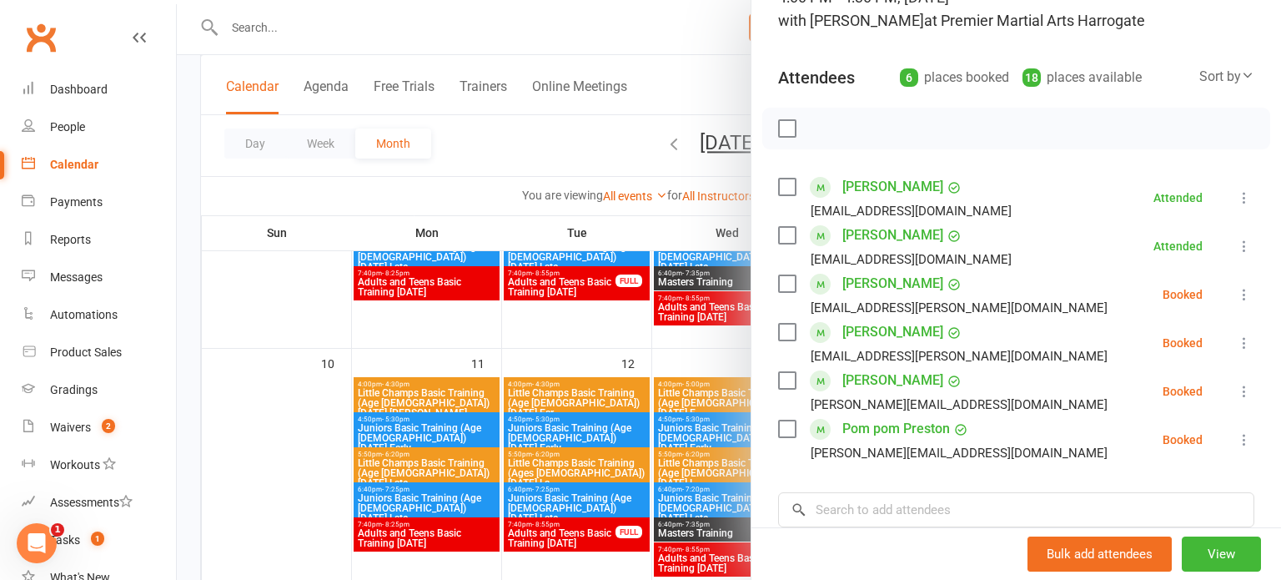
scroll to position [141, 0]
